Goal: Task Accomplishment & Management: Use online tool/utility

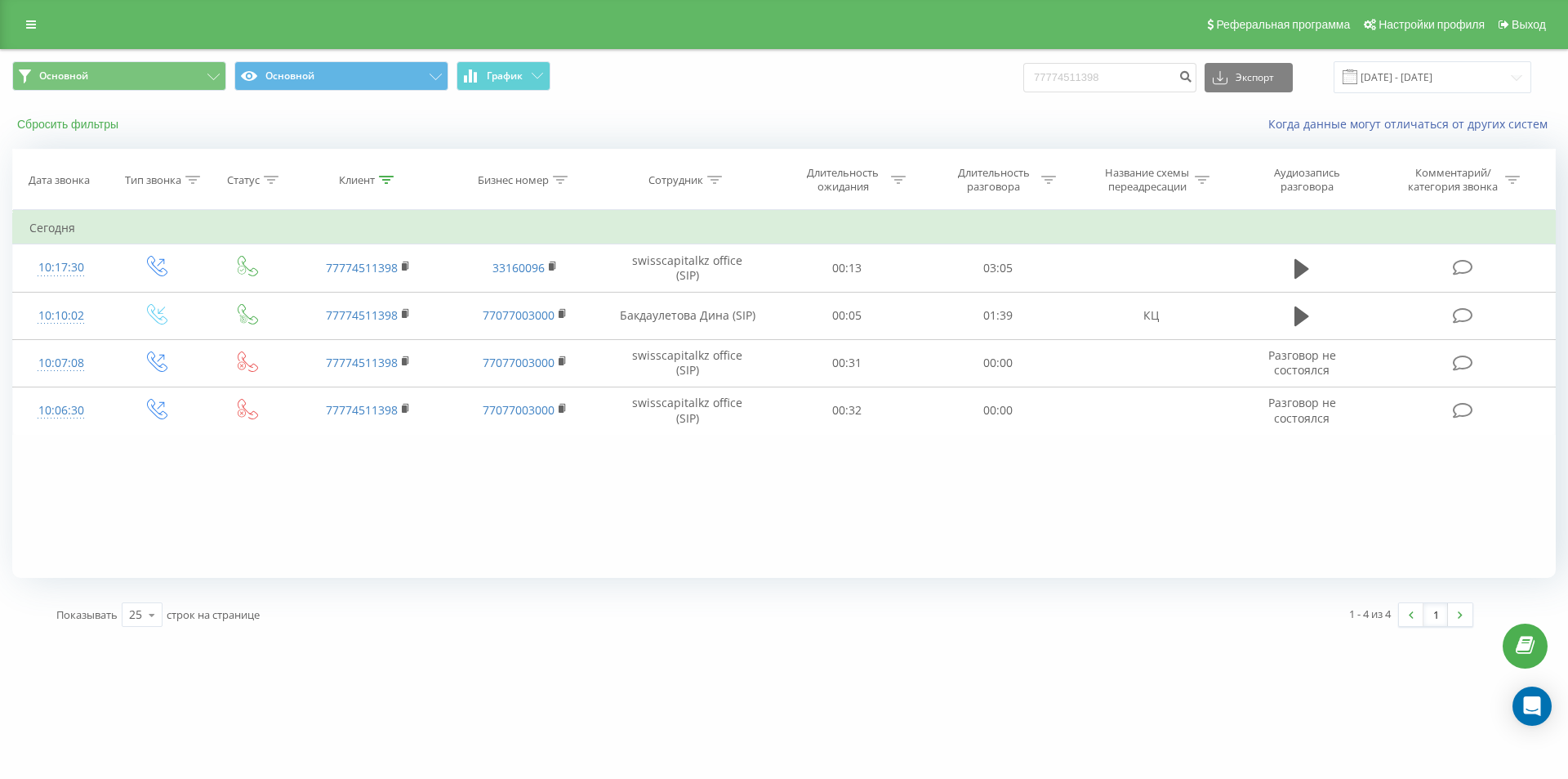
click at [100, 123] on button "Сбросить фильтры" at bounding box center [69, 125] width 115 height 15
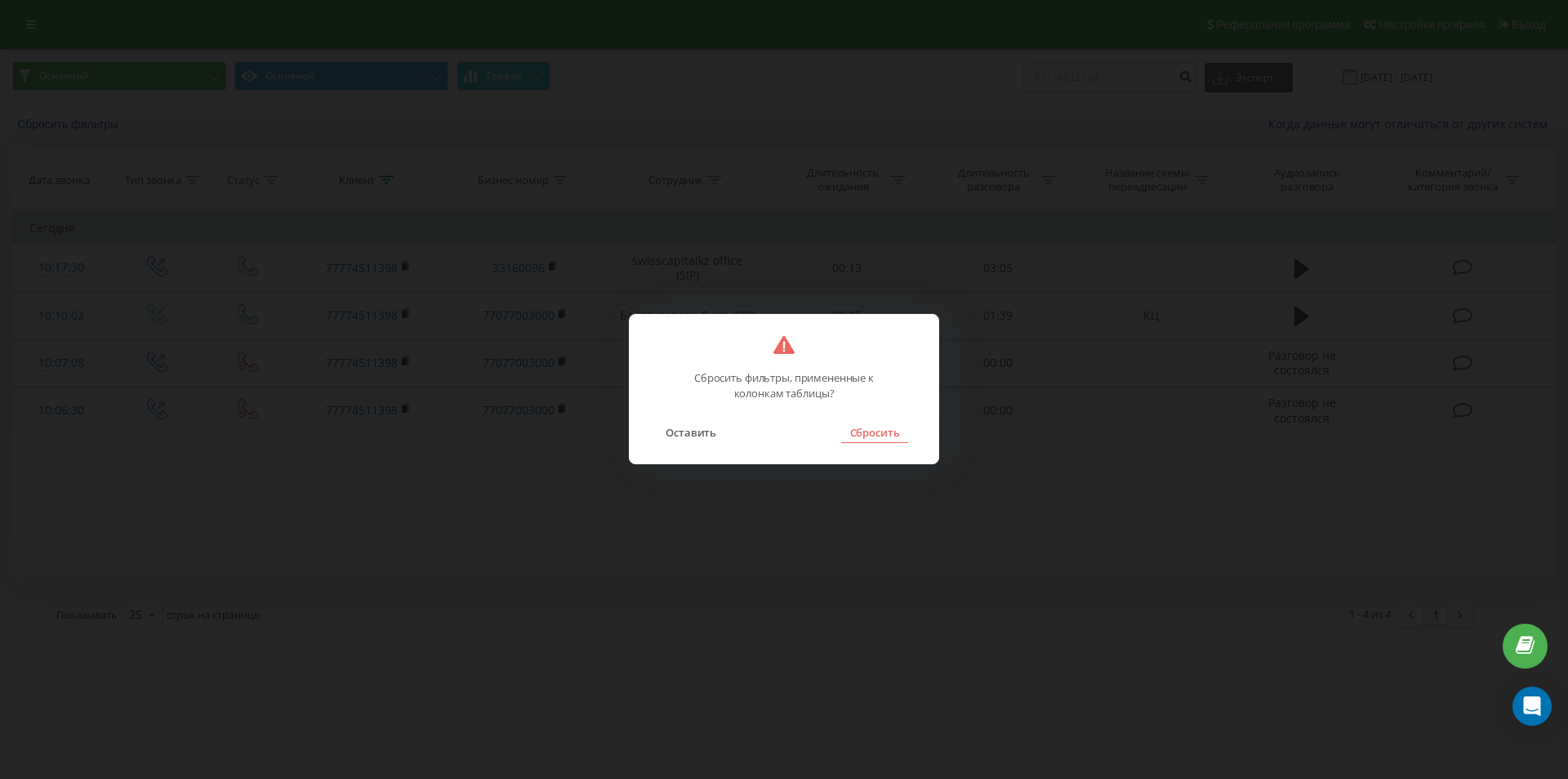
click at [889, 431] on button "Сбросить" at bounding box center [874, 431] width 66 height 21
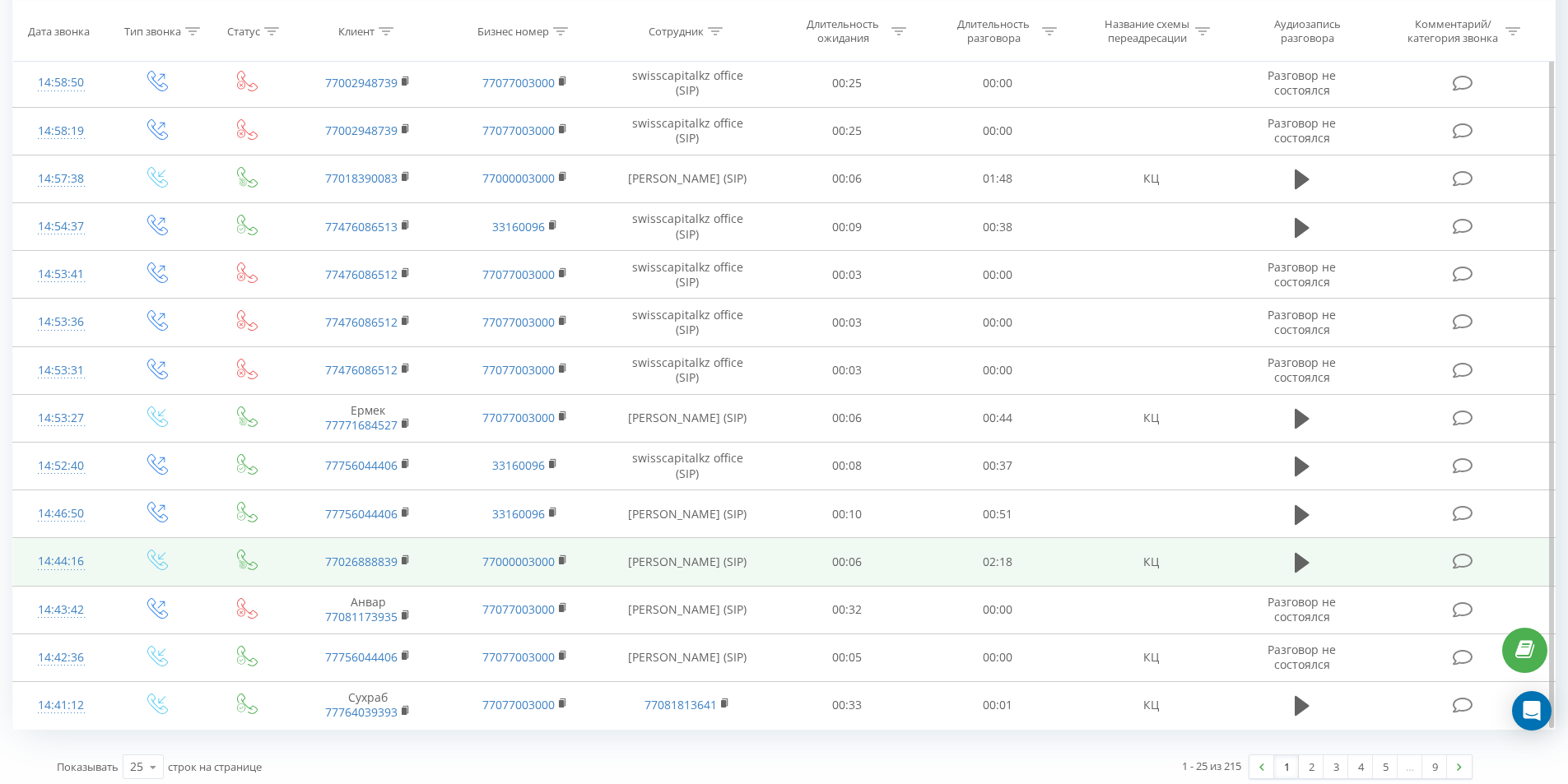
scroll to position [721, 0]
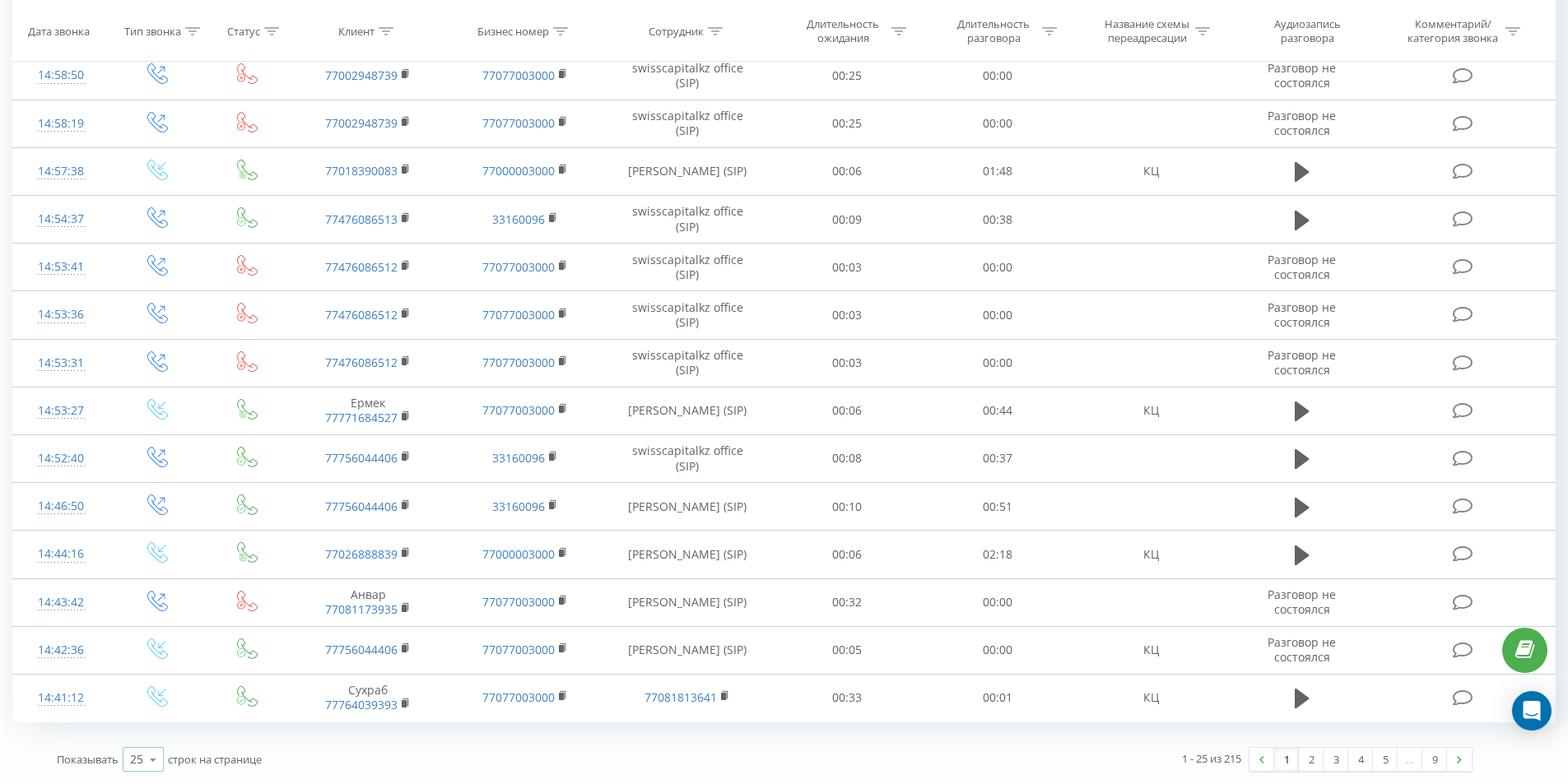
click at [158, 752] on icon at bounding box center [153, 760] width 24 height 32
click at [146, 735] on span "100" at bounding box center [139, 735] width 19 height 16
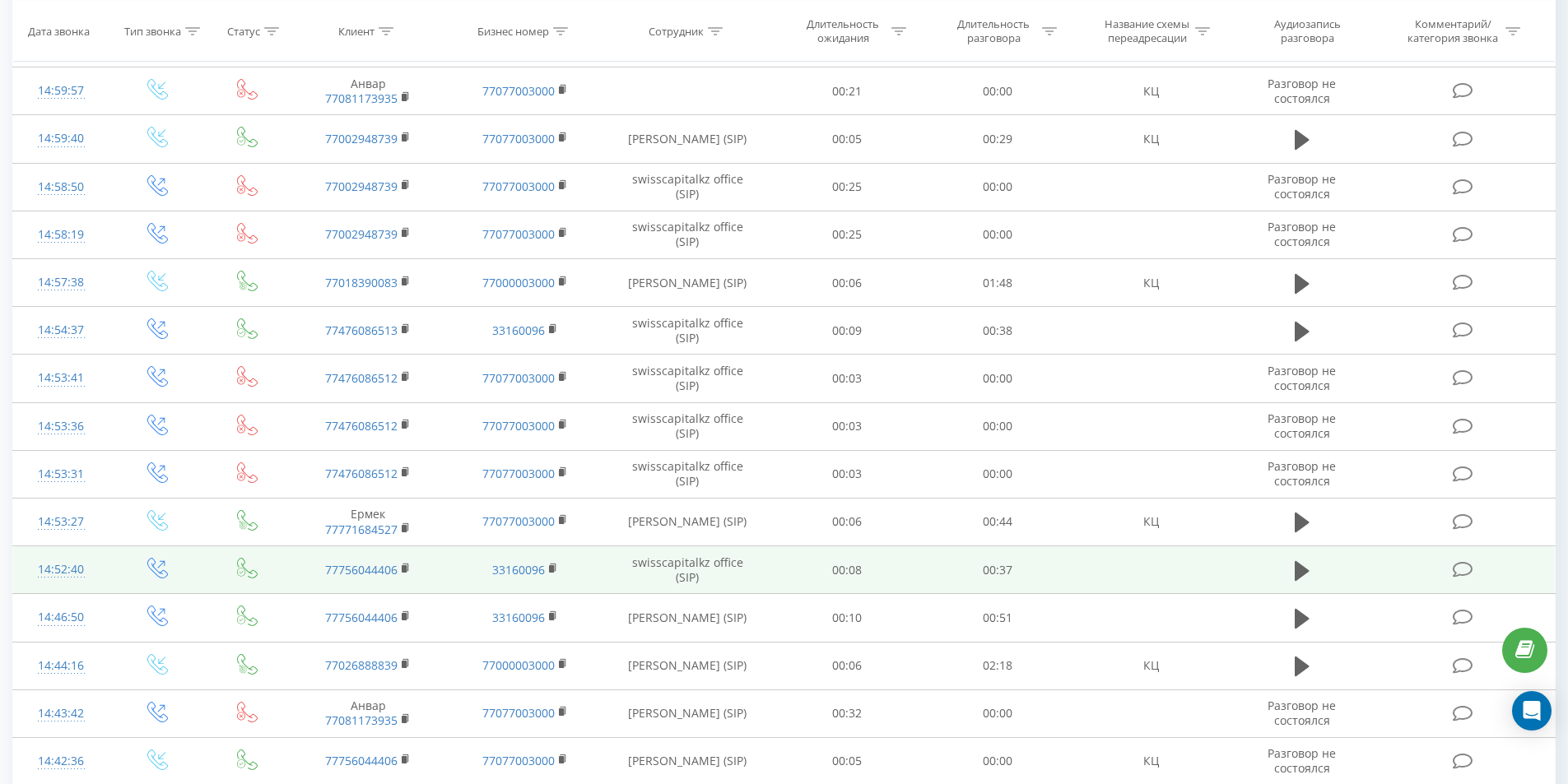
scroll to position [658, 0]
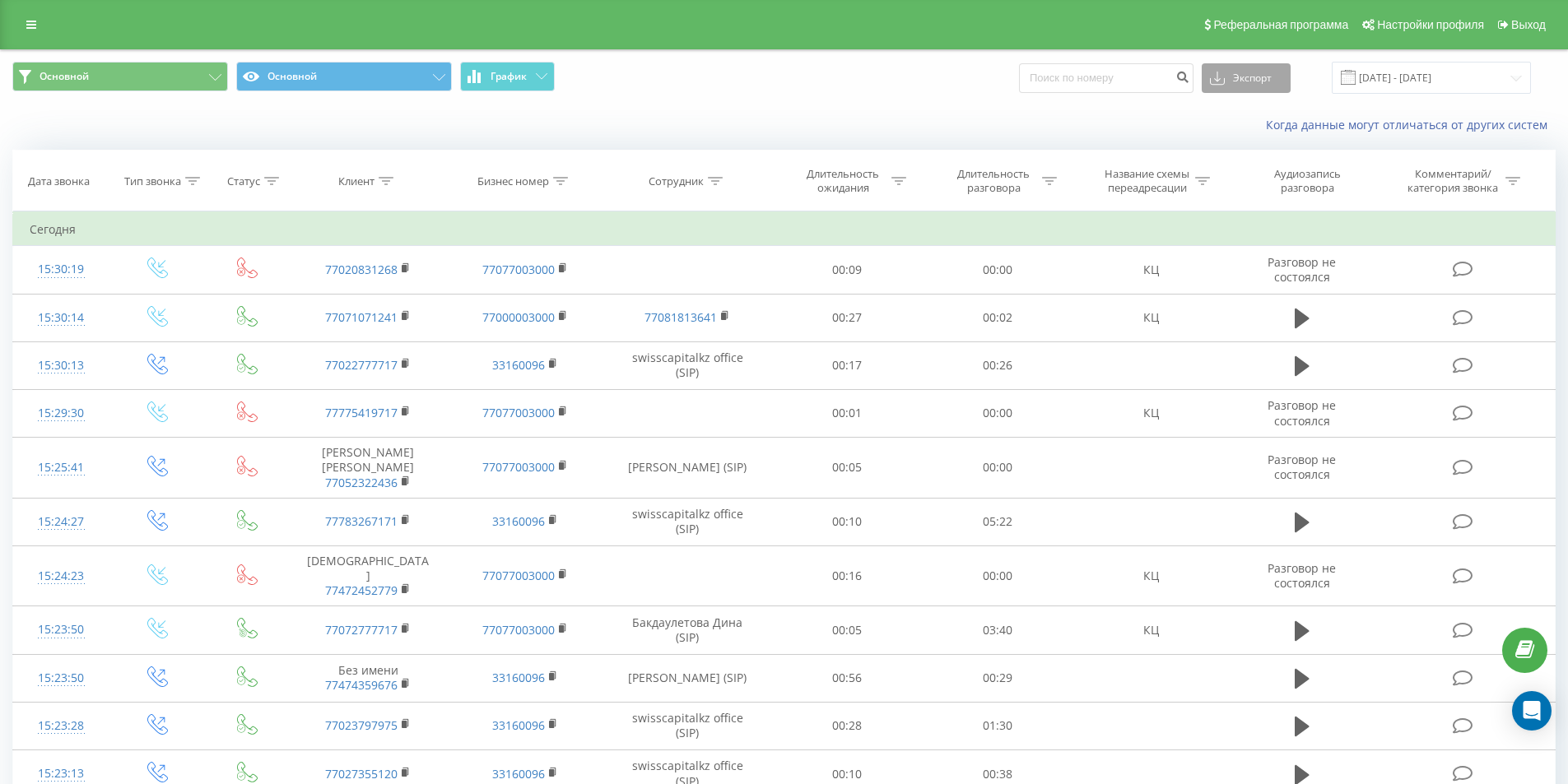
click at [1279, 76] on button "Экспорт" at bounding box center [1245, 78] width 89 height 30
click at [1260, 143] on div ".xls" at bounding box center [1245, 137] width 87 height 30
click at [1189, 98] on div "Основной Основной График Экспорт .csv .xls .xlsx 19.09.2025 - 19.09.2025" at bounding box center [784, 78] width 1566 height 55
click at [1178, 81] on input at bounding box center [1106, 78] width 175 height 30
paste input "7 701 244 4011"
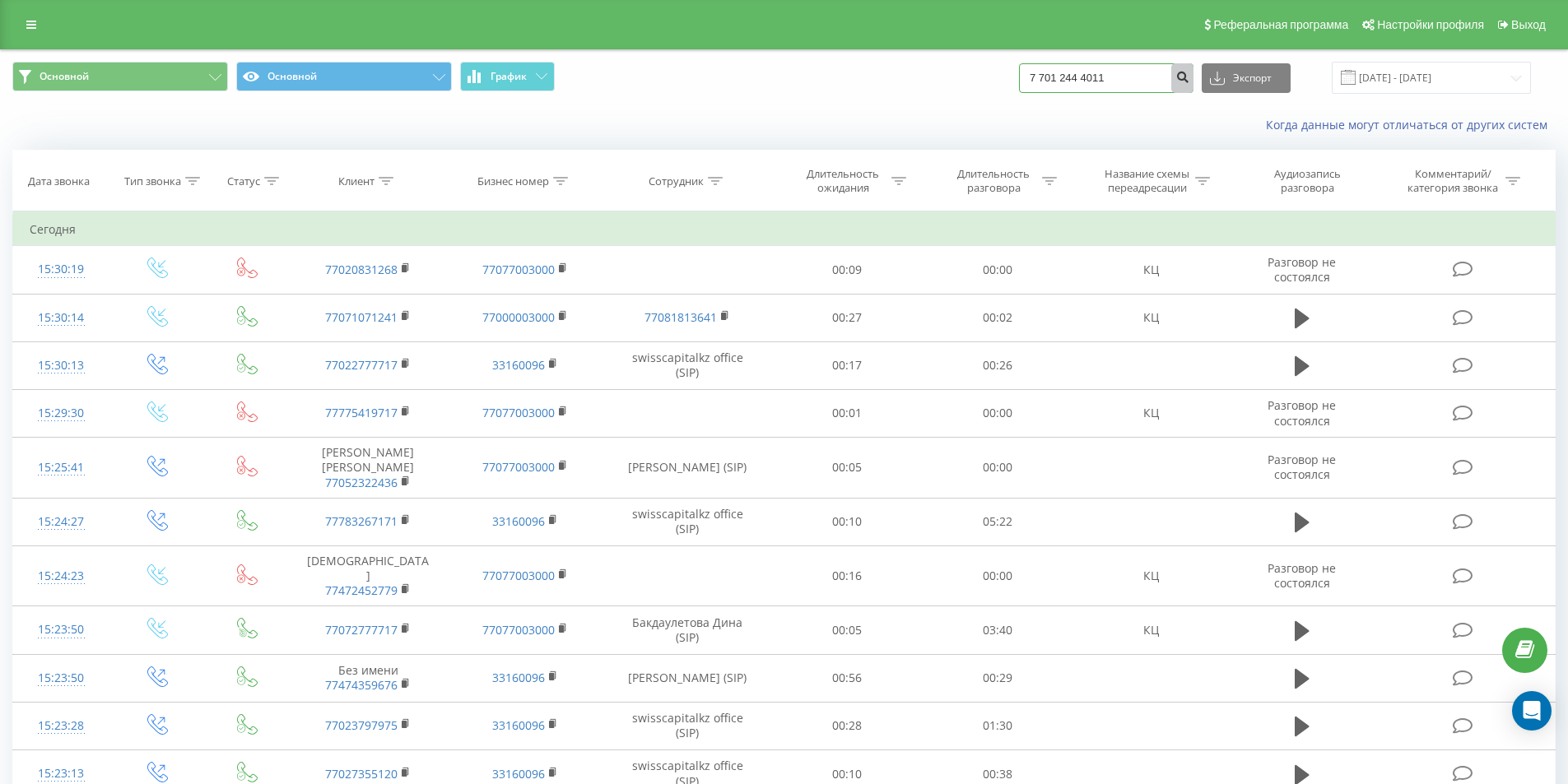
type input "7 701 244 4011"
click at [1194, 86] on button "submit" at bounding box center [1182, 78] width 22 height 30
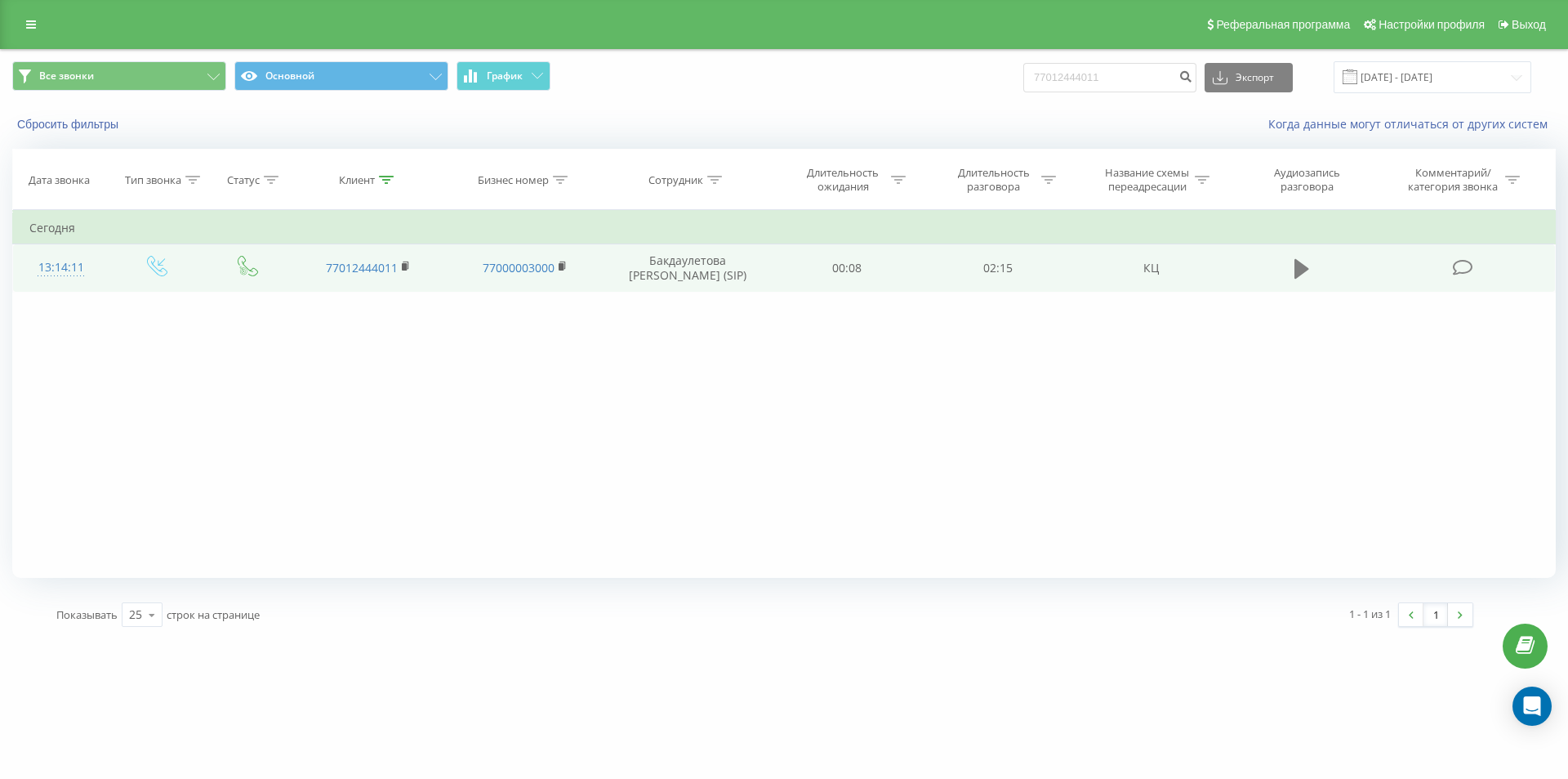
click at [1302, 266] on icon at bounding box center [1302, 268] width 15 height 19
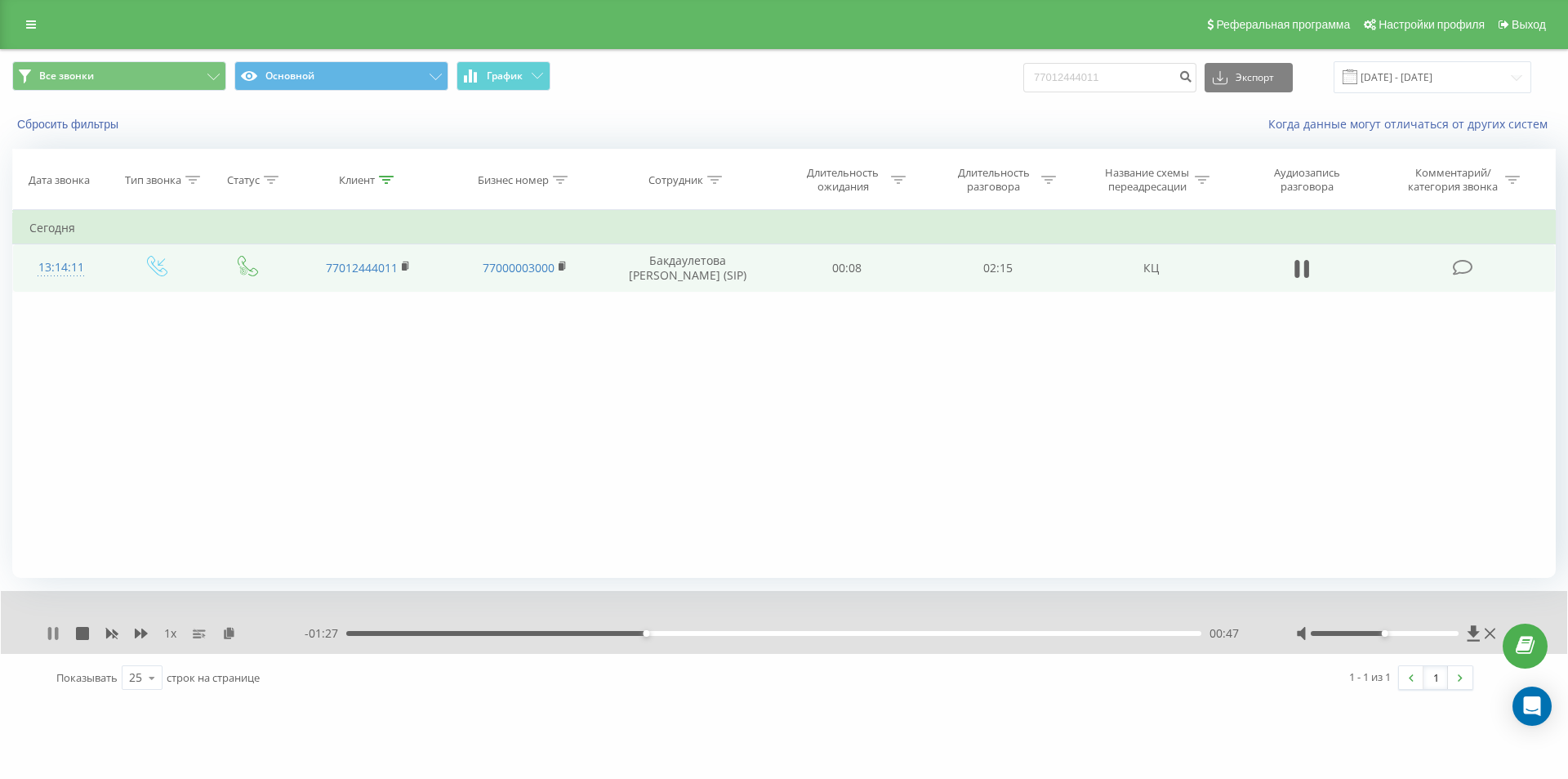
click at [52, 638] on icon at bounding box center [54, 633] width 13 height 13
